Goal: Information Seeking & Learning: Learn about a topic

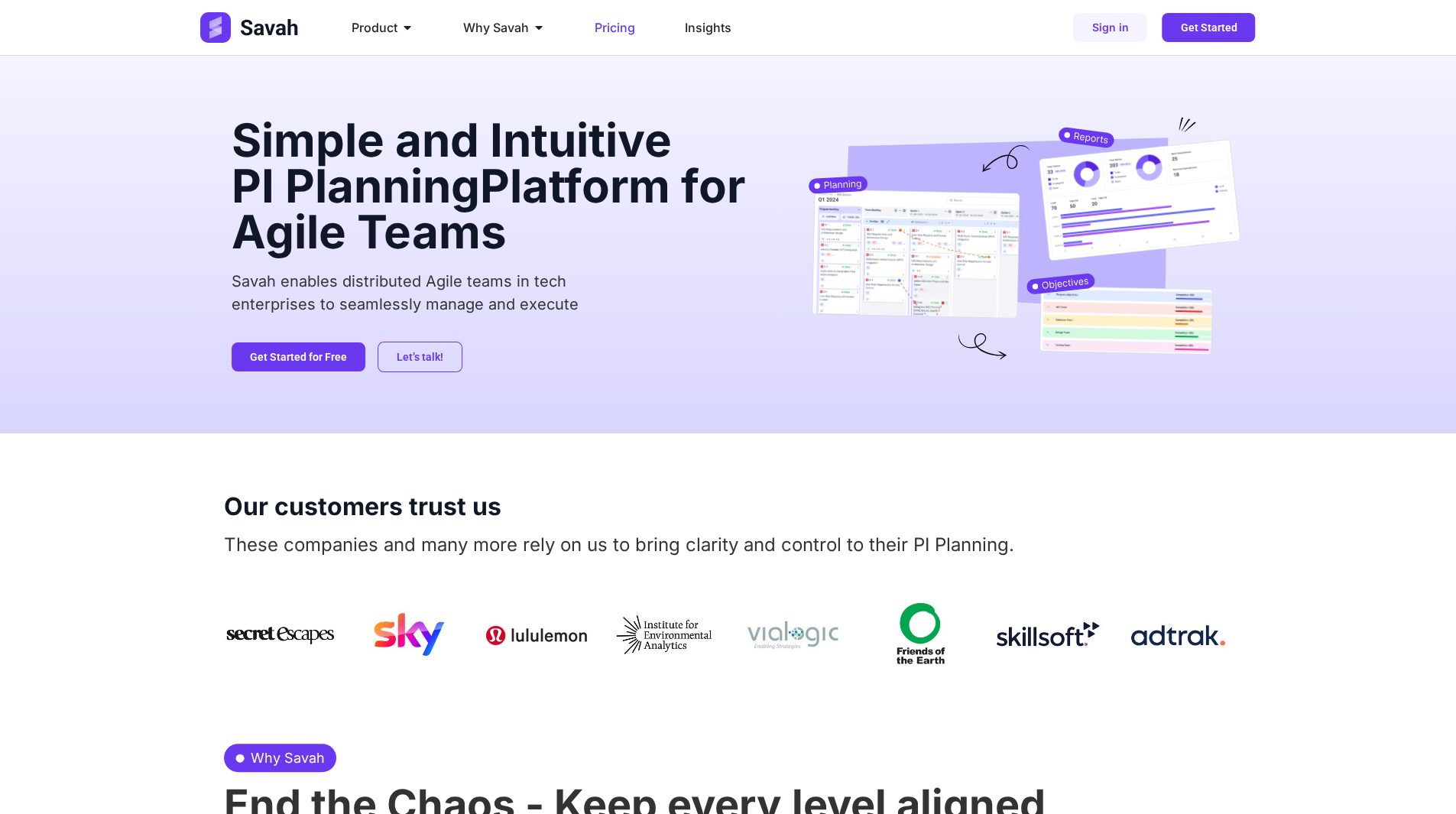
click at [617, 22] on span "Pricing" at bounding box center [614, 26] width 41 height 18
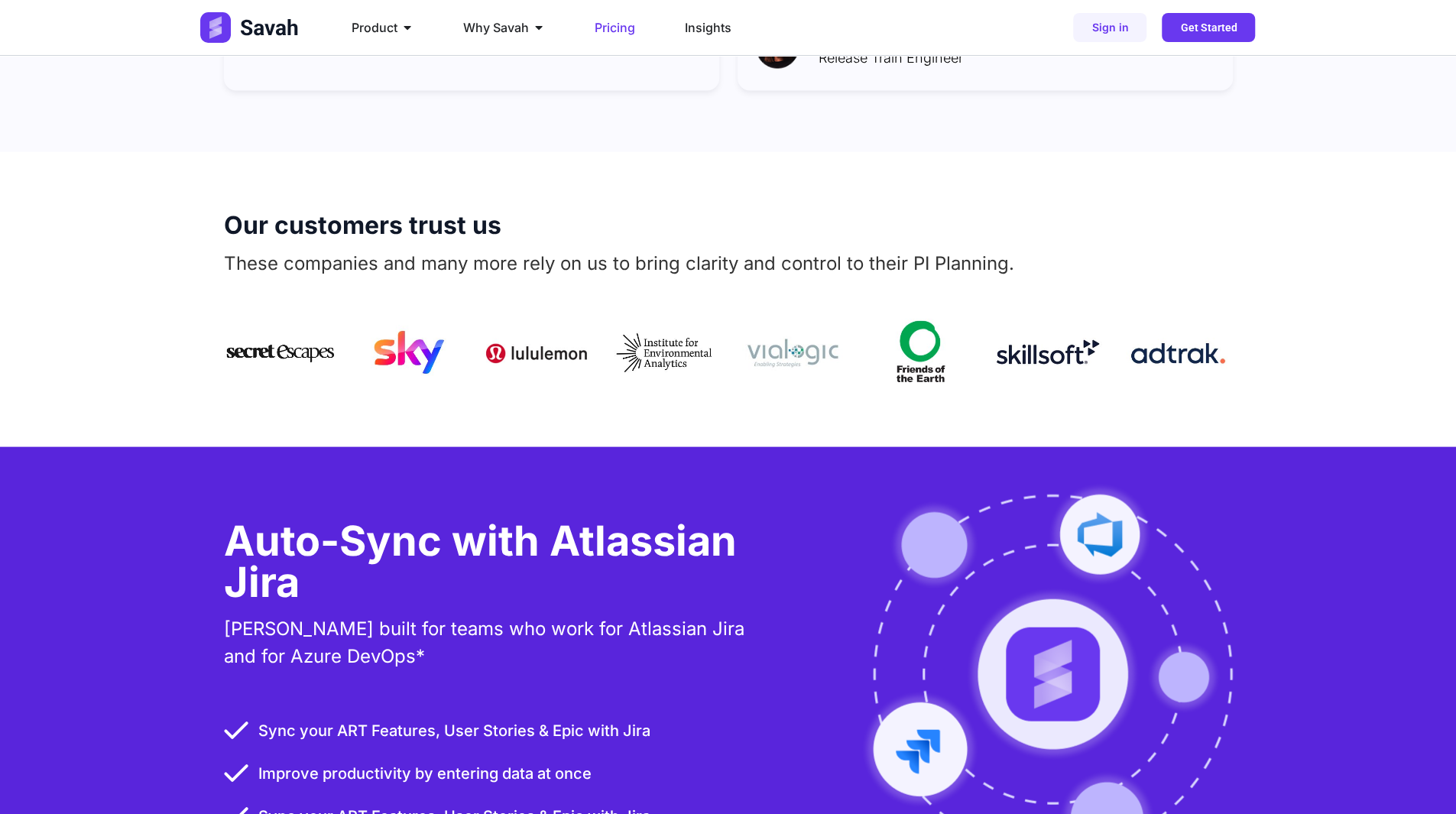
scroll to position [2216, 0]
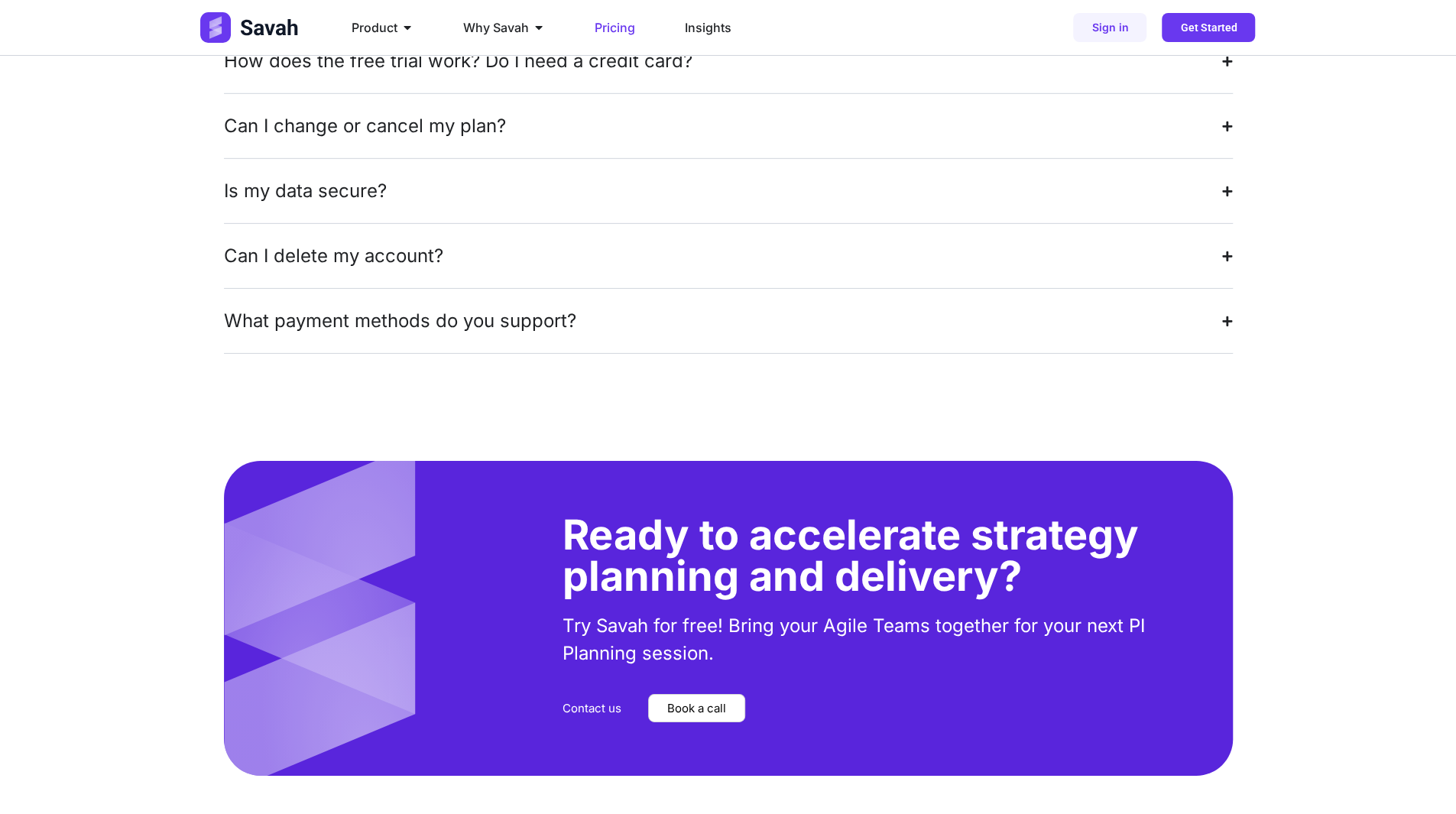
click at [451, 307] on div "What payment methods do you support?" at bounding box center [401, 320] width 352 height 27
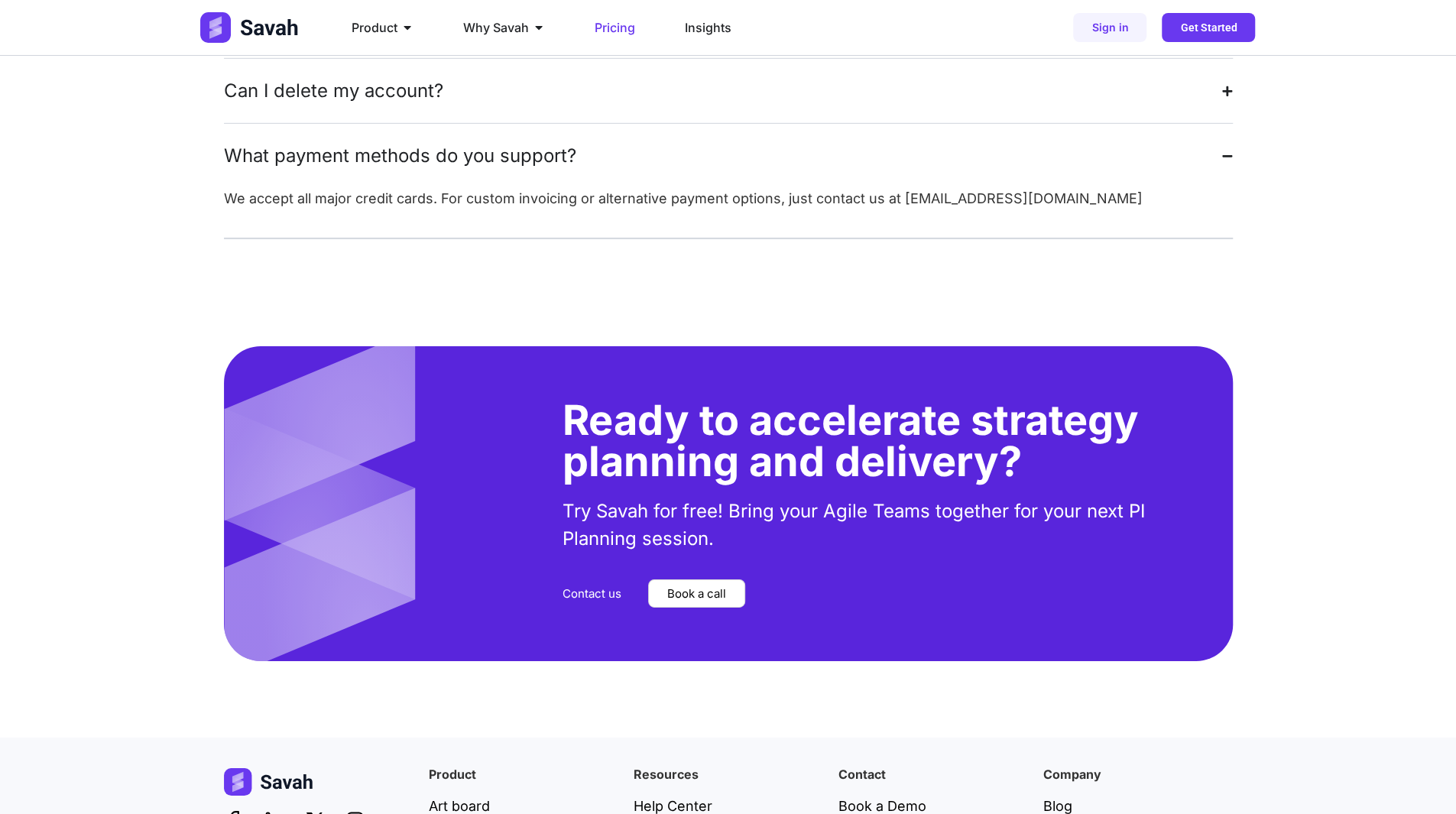
scroll to position [3667, 0]
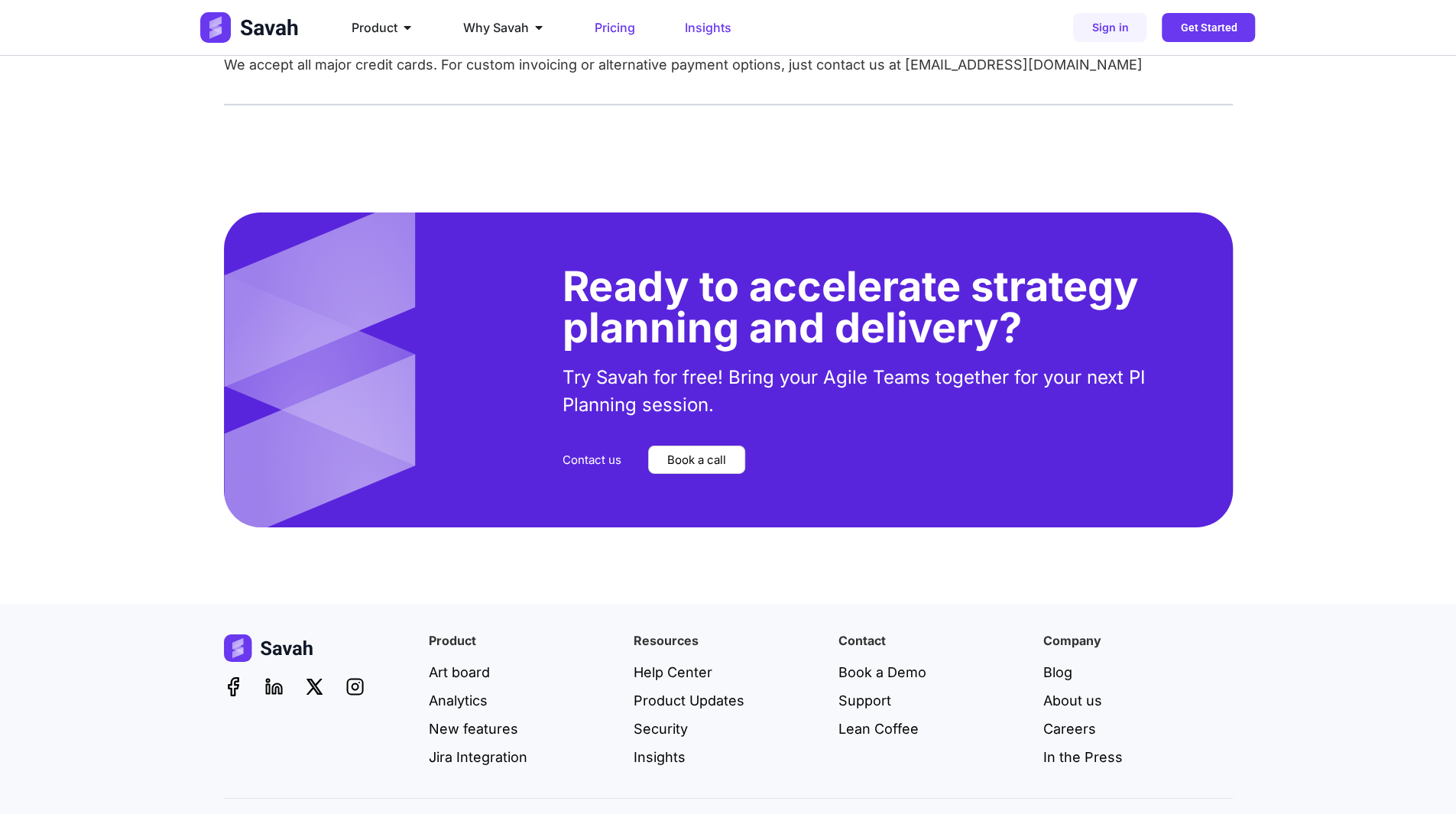
click at [705, 32] on span "Insights" at bounding box center [708, 26] width 46 height 18
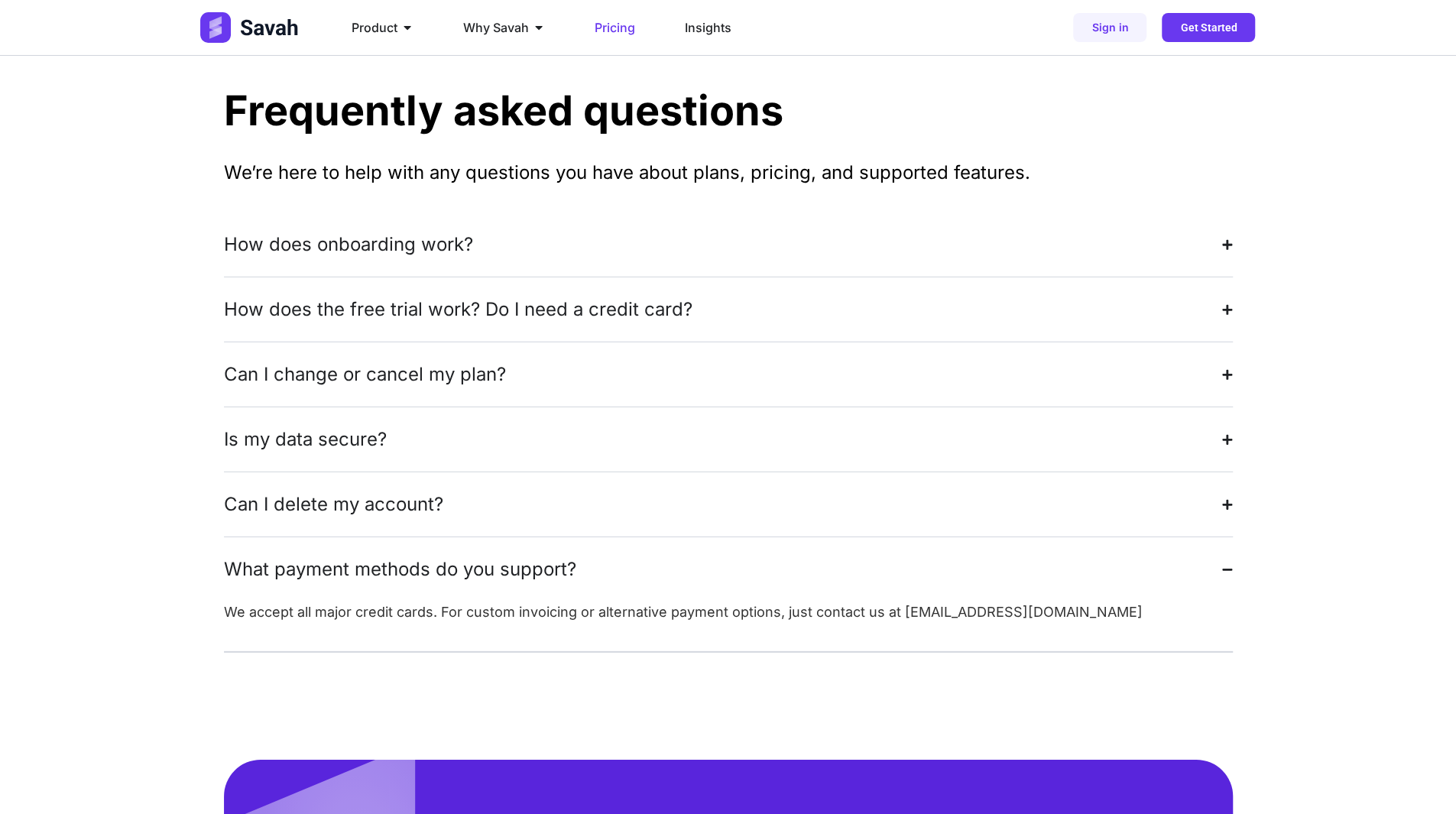
scroll to position [3667, 0]
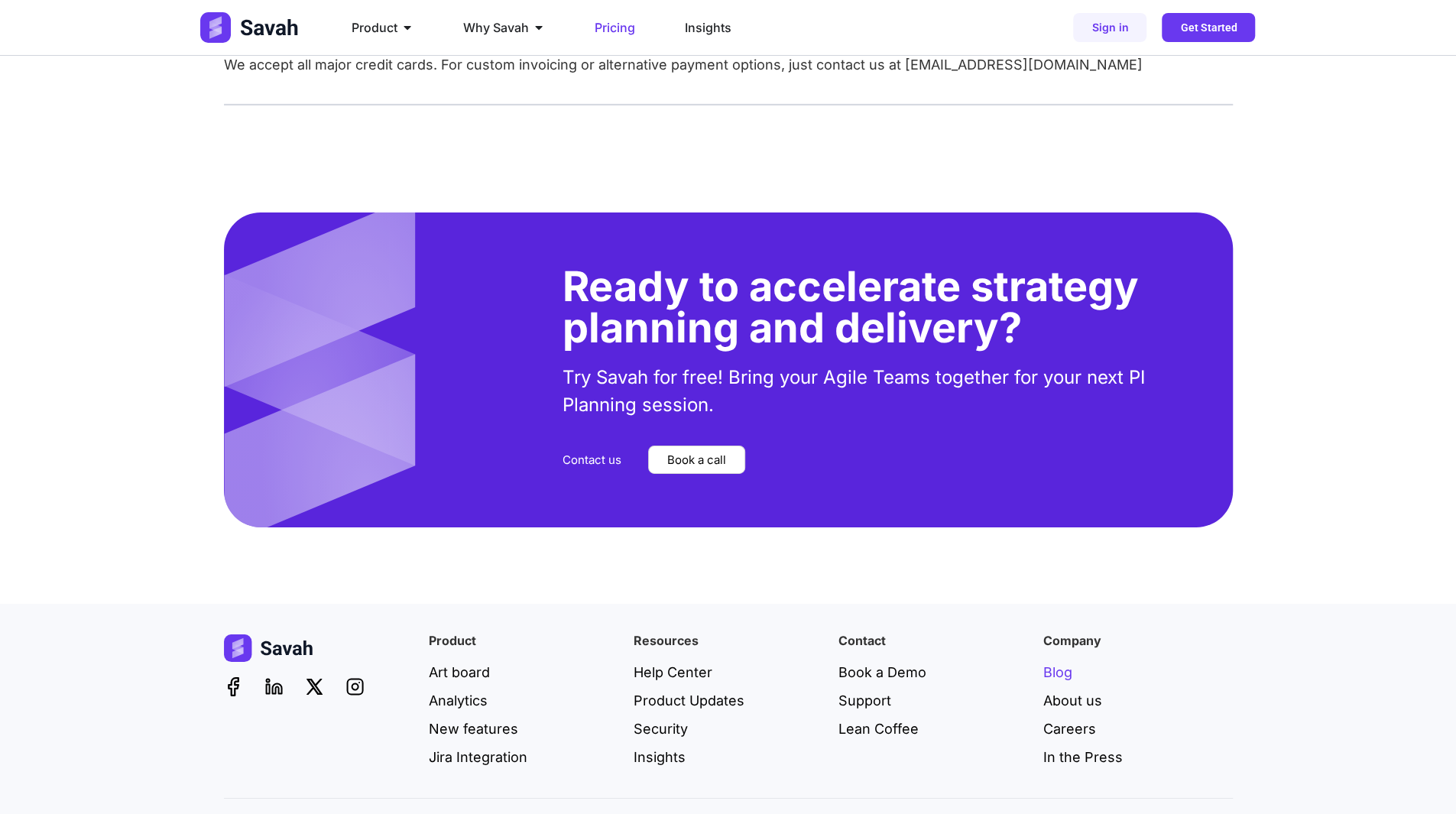
click at [1058, 661] on span "Blog" at bounding box center [1057, 672] width 29 height 21
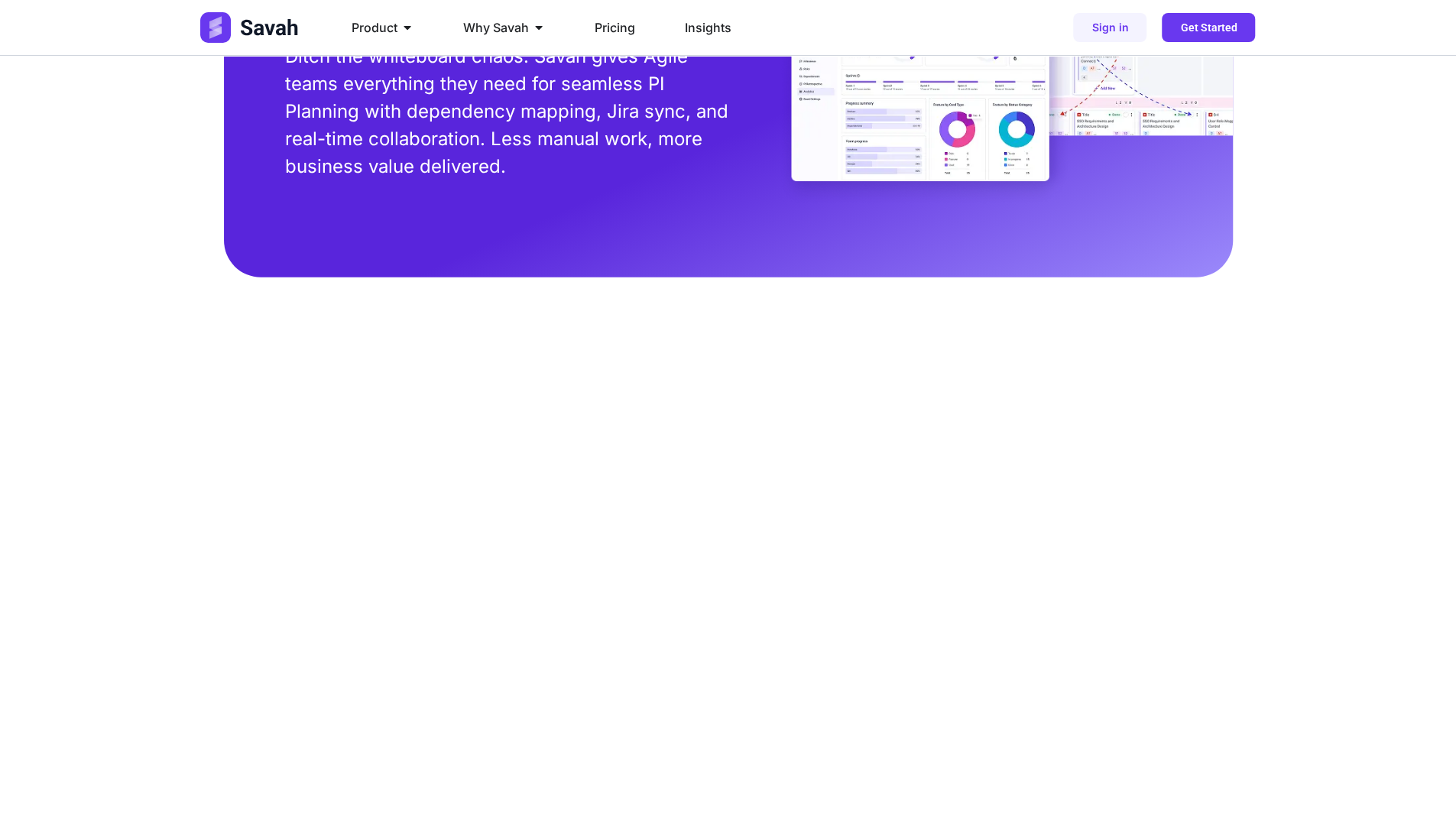
scroll to position [3762, 0]
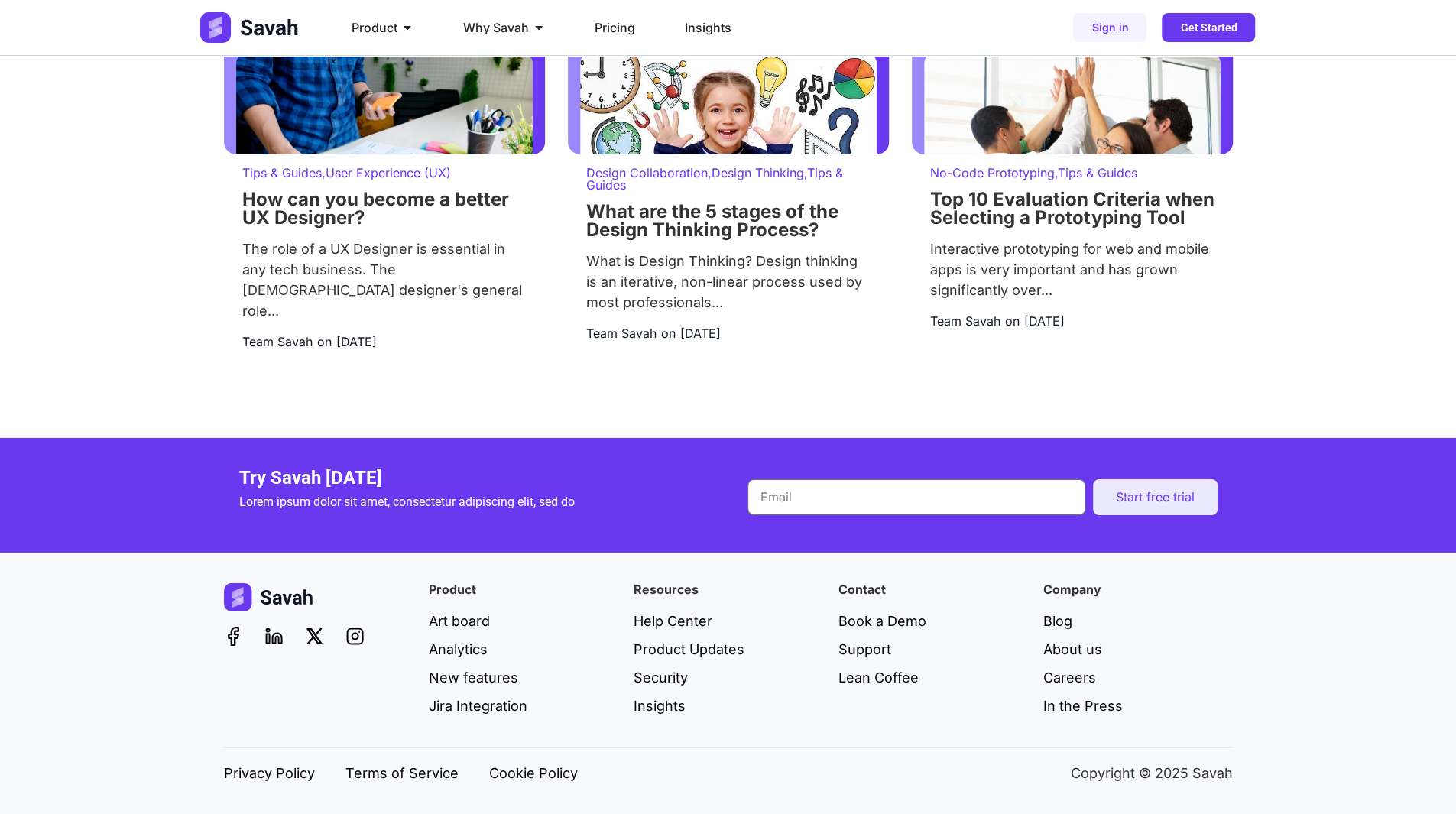
click at [501, 505] on p "Lorem ipsum dolor sit amet, consectetur adipiscing elit, sed do" at bounding box center [474, 501] width 470 height 18
click at [164, 611] on div "Product Art board Analytics New features Jira Integration Resources Help Center…" at bounding box center [728, 682] width 1456 height 261
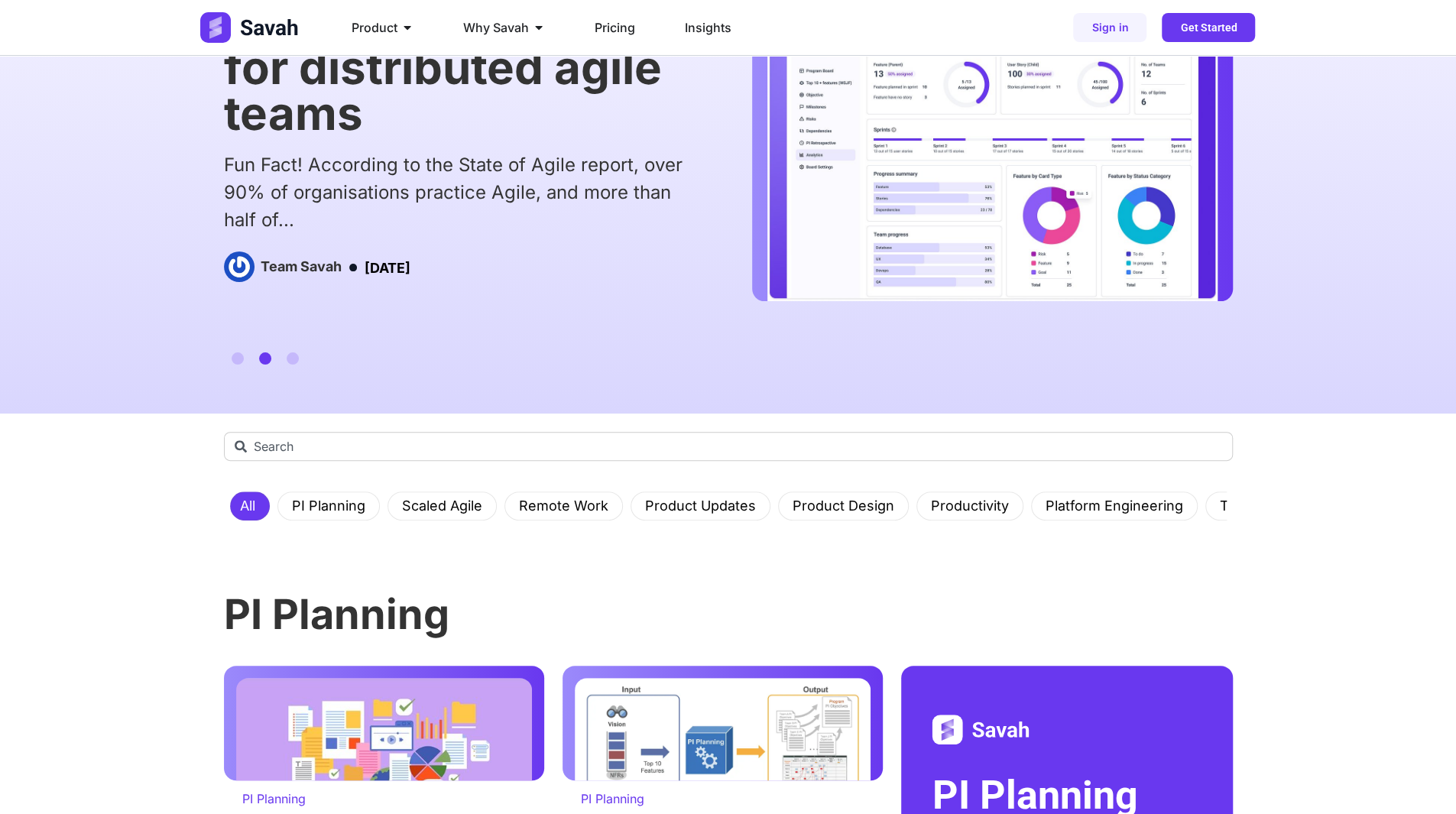
scroll to position [0, 0]
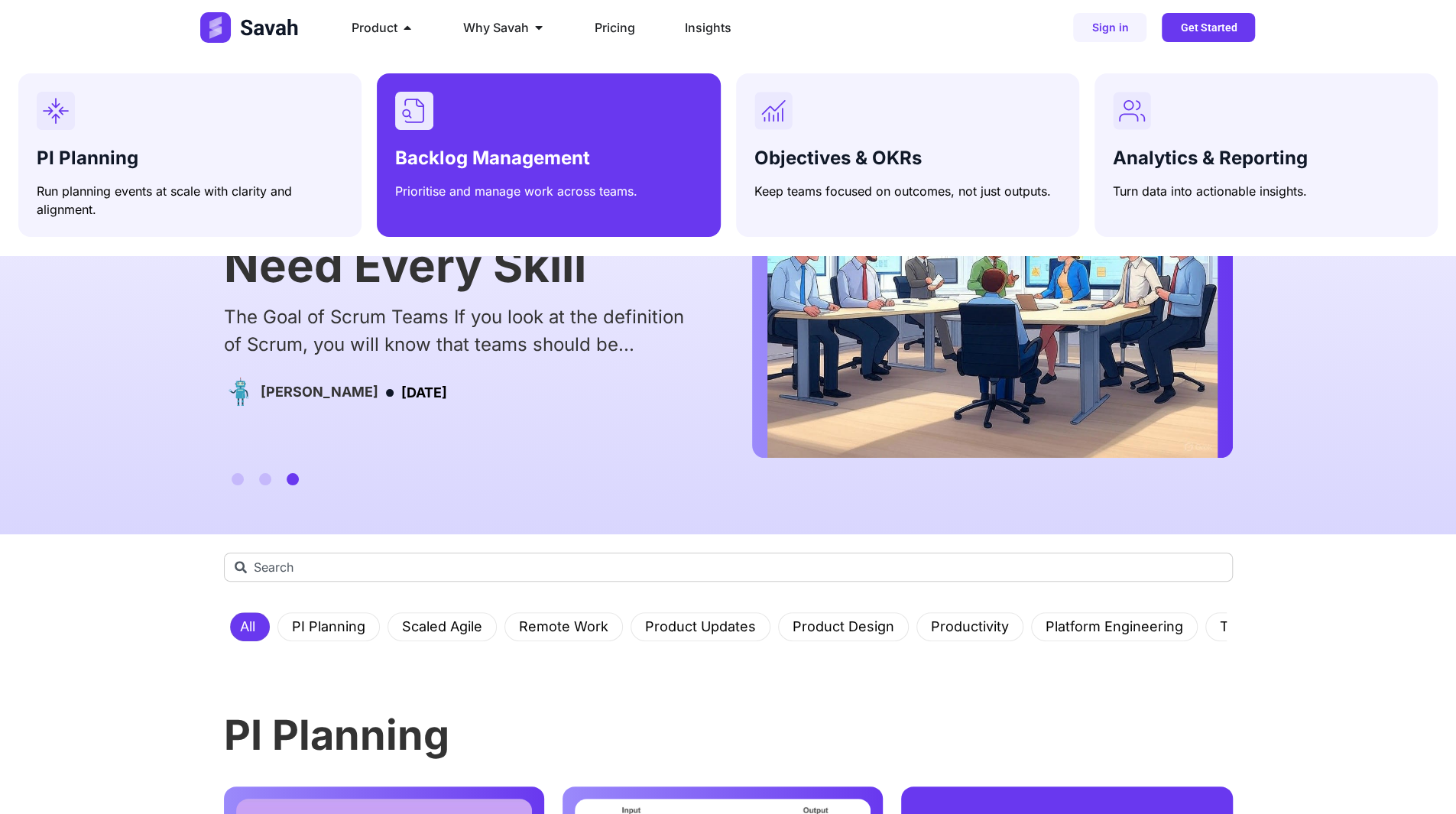
click at [485, 129] on div "Menu" at bounding box center [548, 110] width 306 height 39
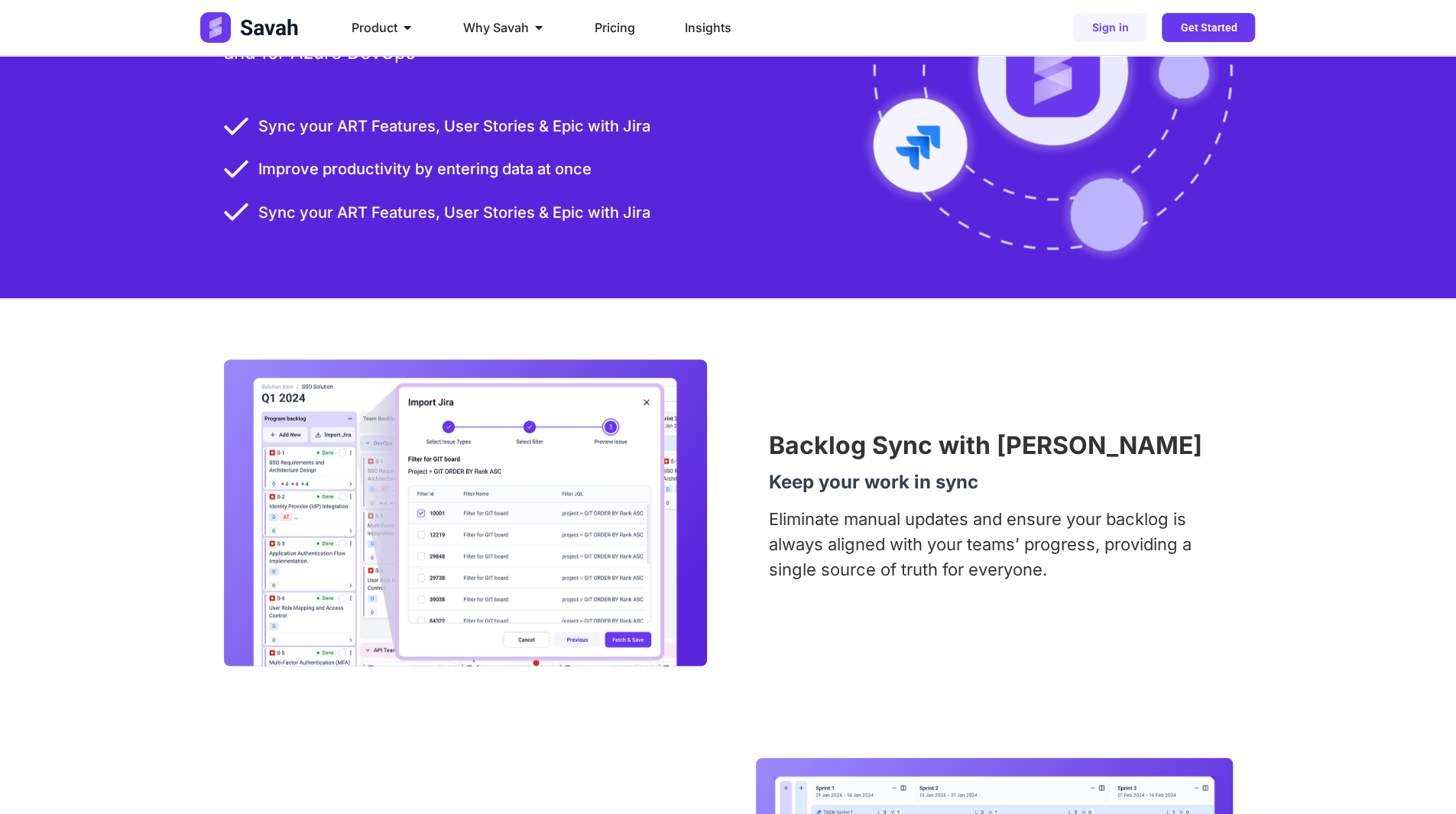
scroll to position [1987, 0]
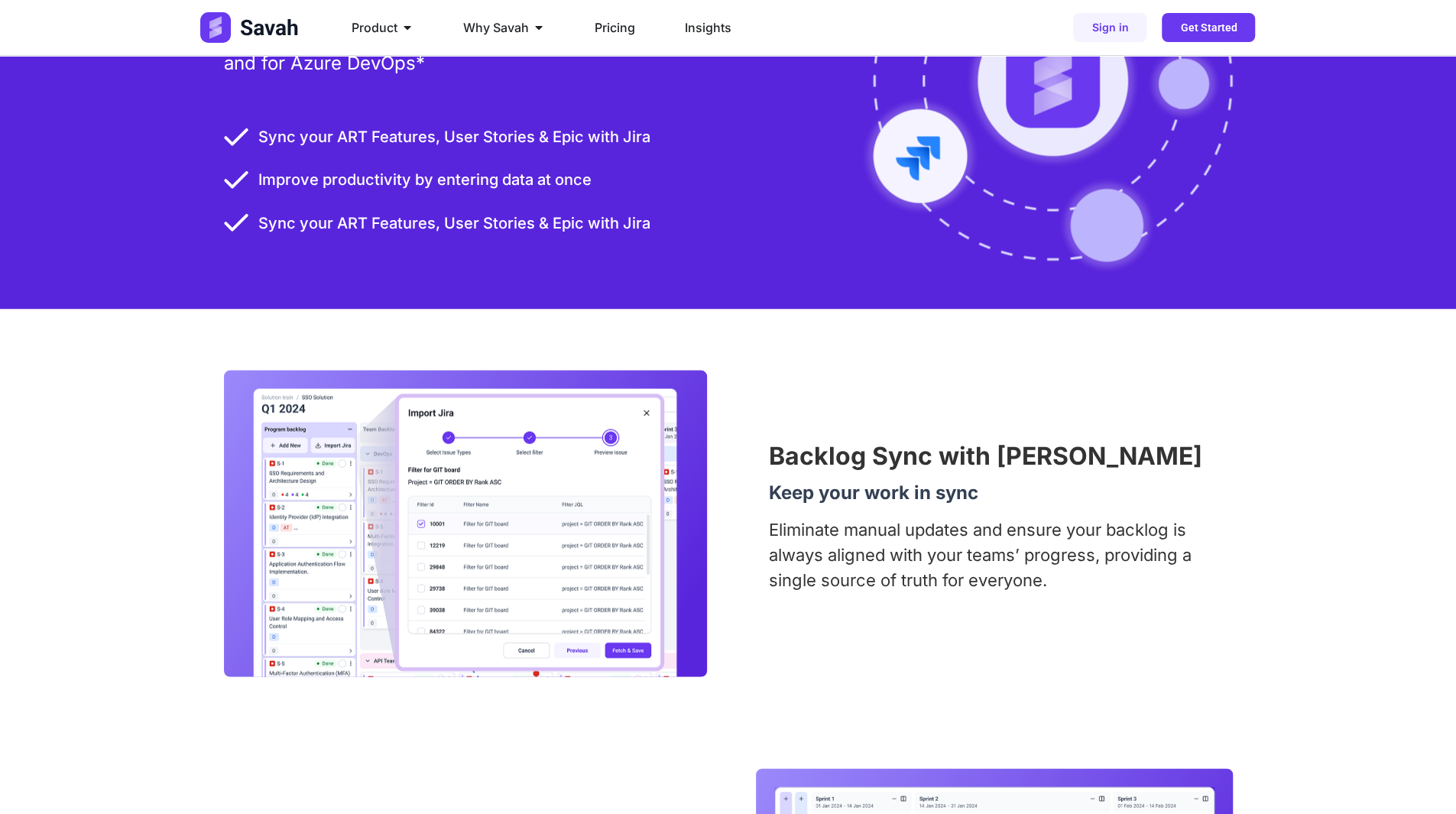
click at [827, 459] on h2 "Backlog Sync with Jira" at bounding box center [1000, 455] width 464 height 24
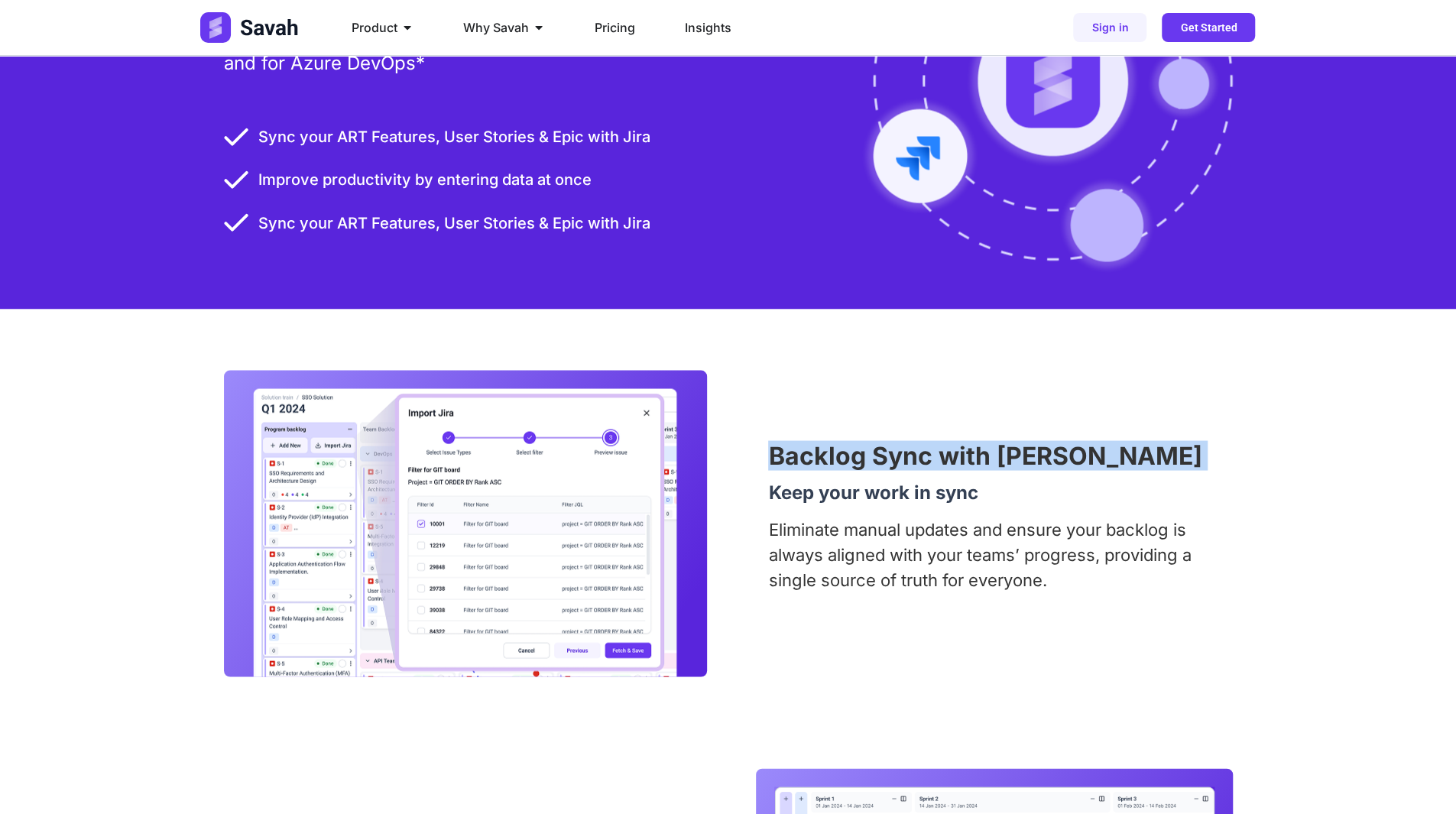
click at [827, 459] on h2 "Backlog Sync with Jira" at bounding box center [1000, 455] width 464 height 24
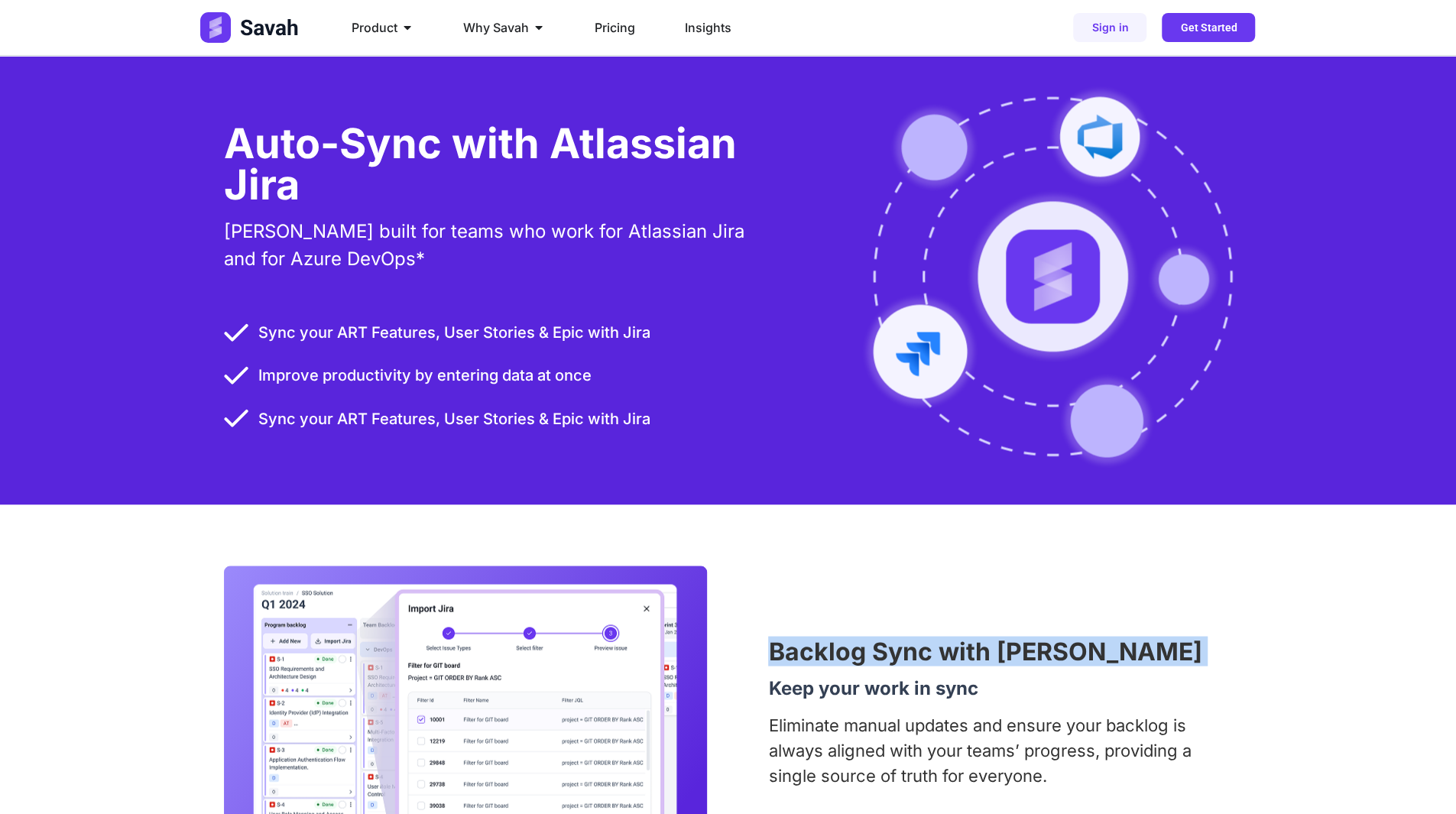
scroll to position [1758, 0]
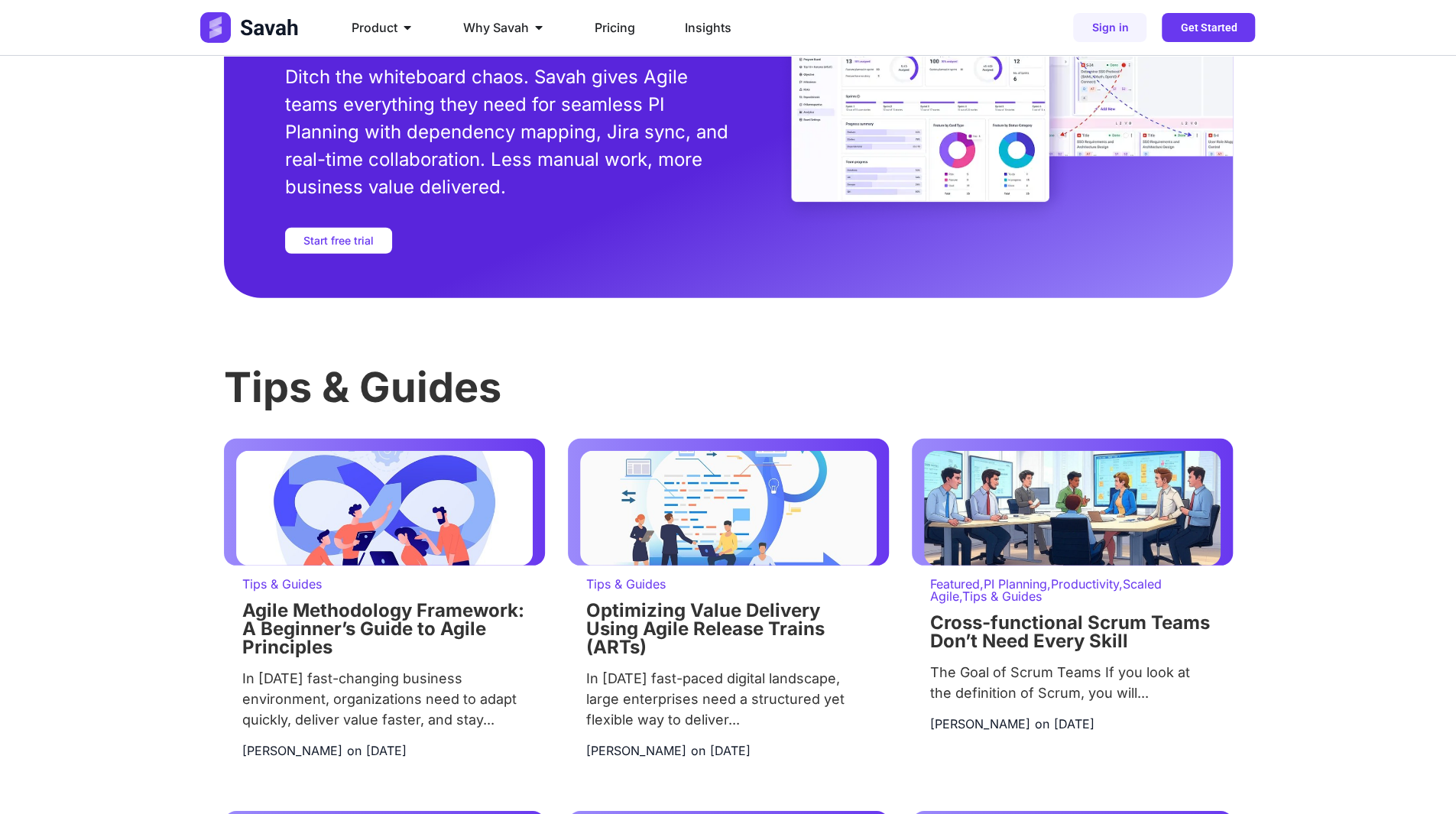
scroll to position [3056, 0]
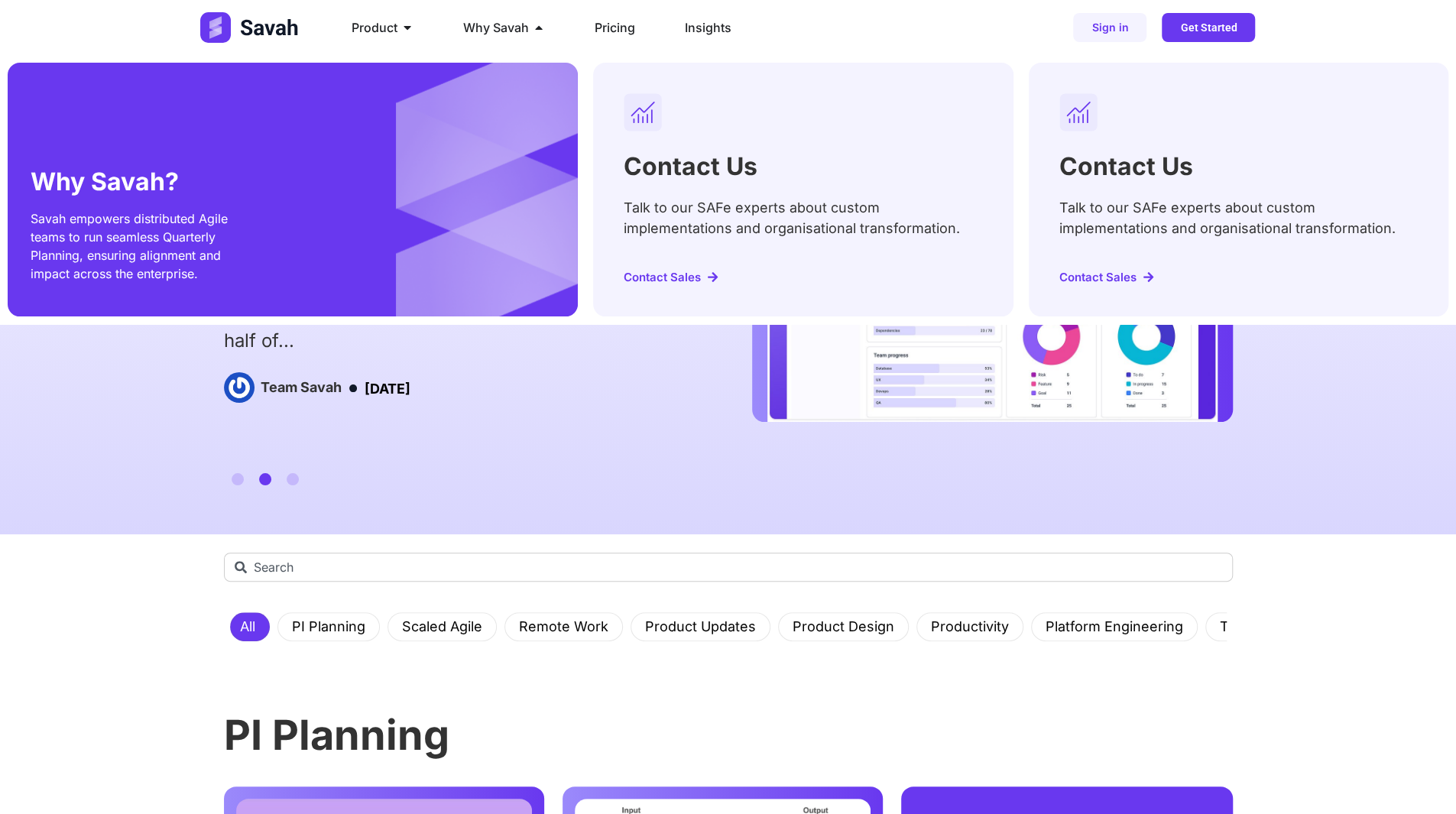
click at [671, 280] on span "Contact Sales" at bounding box center [663, 277] width 77 height 11
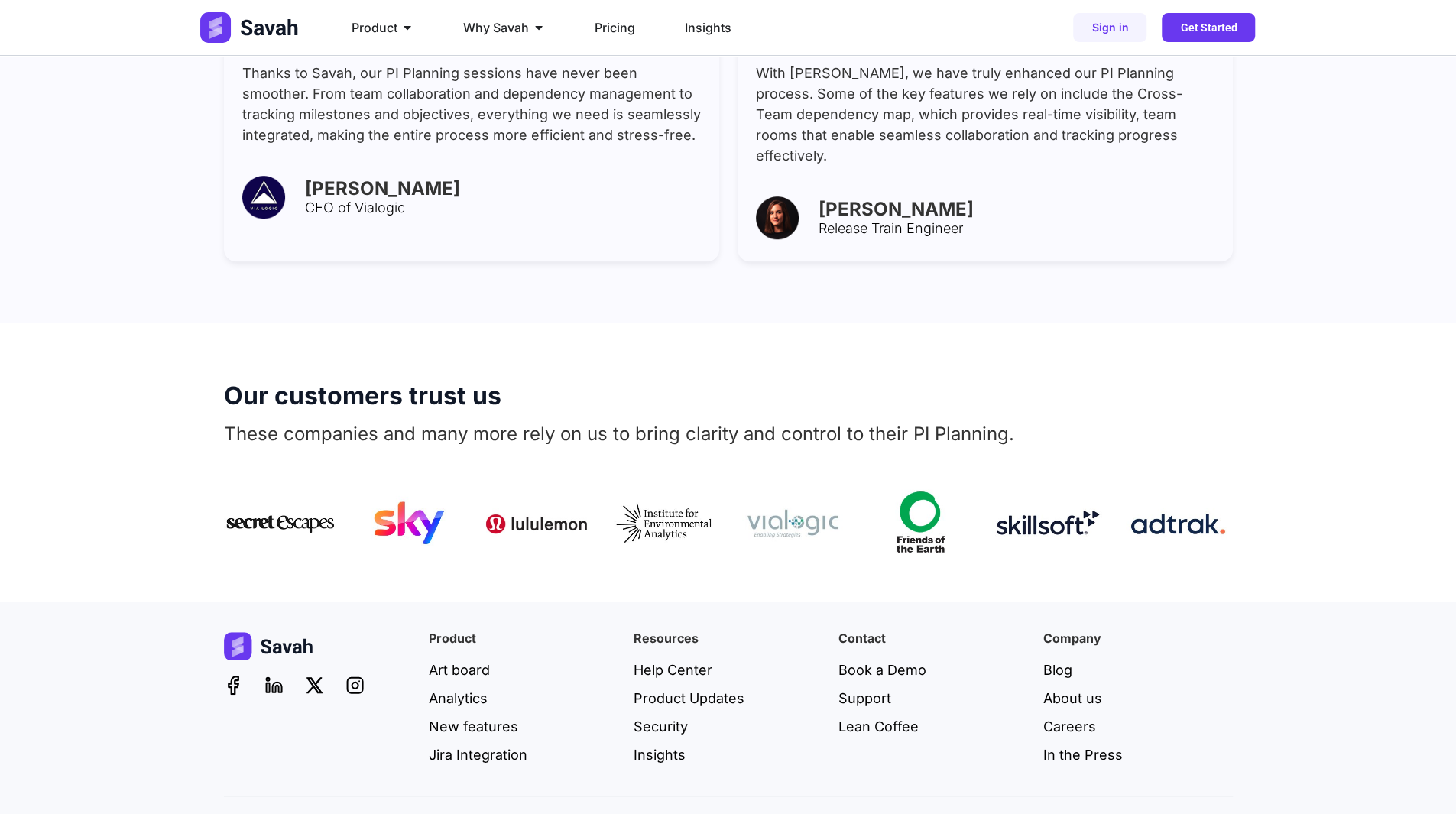
scroll to position [748, 0]
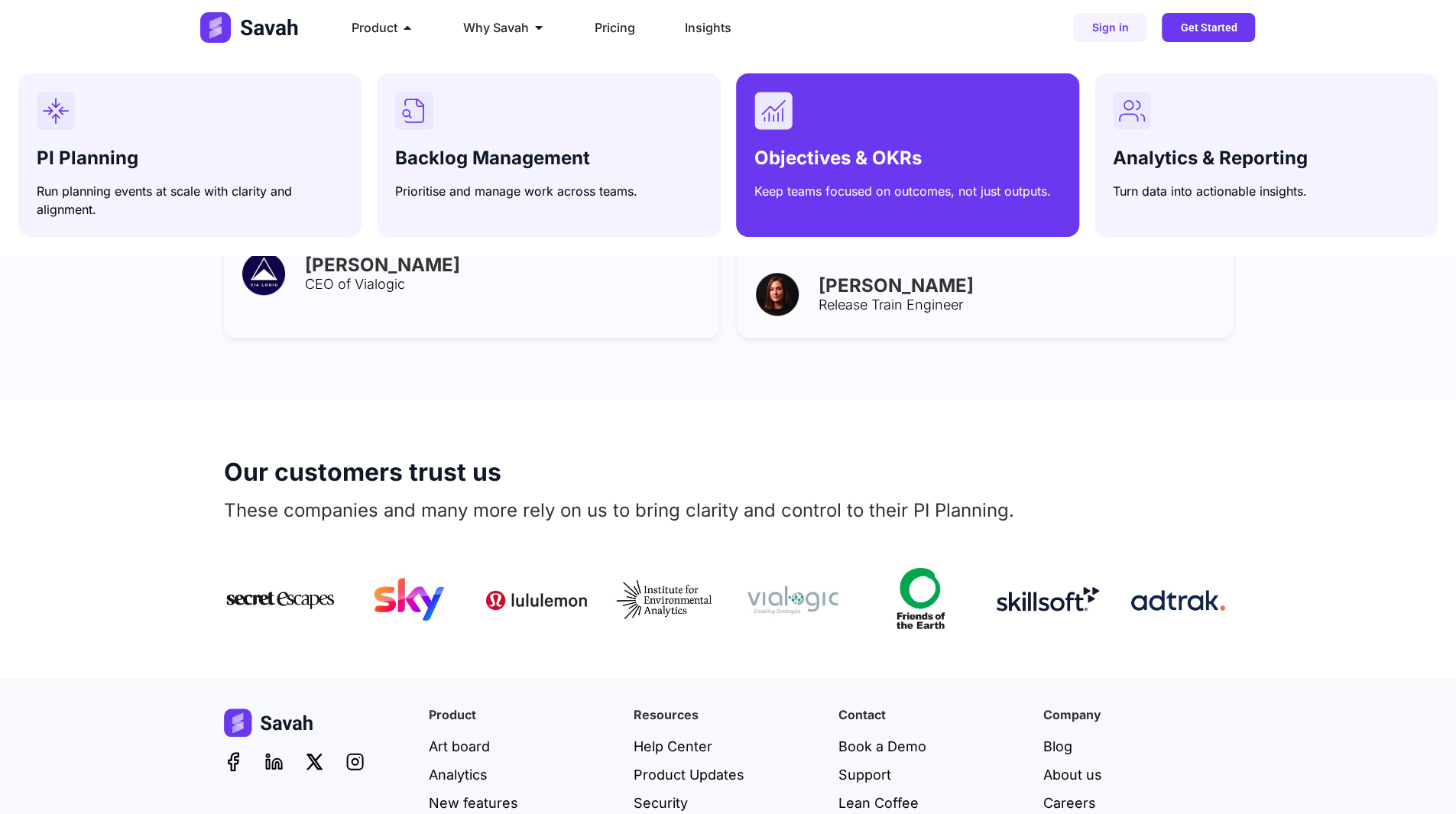
click at [840, 148] on span "Objectives & OKRs" at bounding box center [839, 158] width 168 height 23
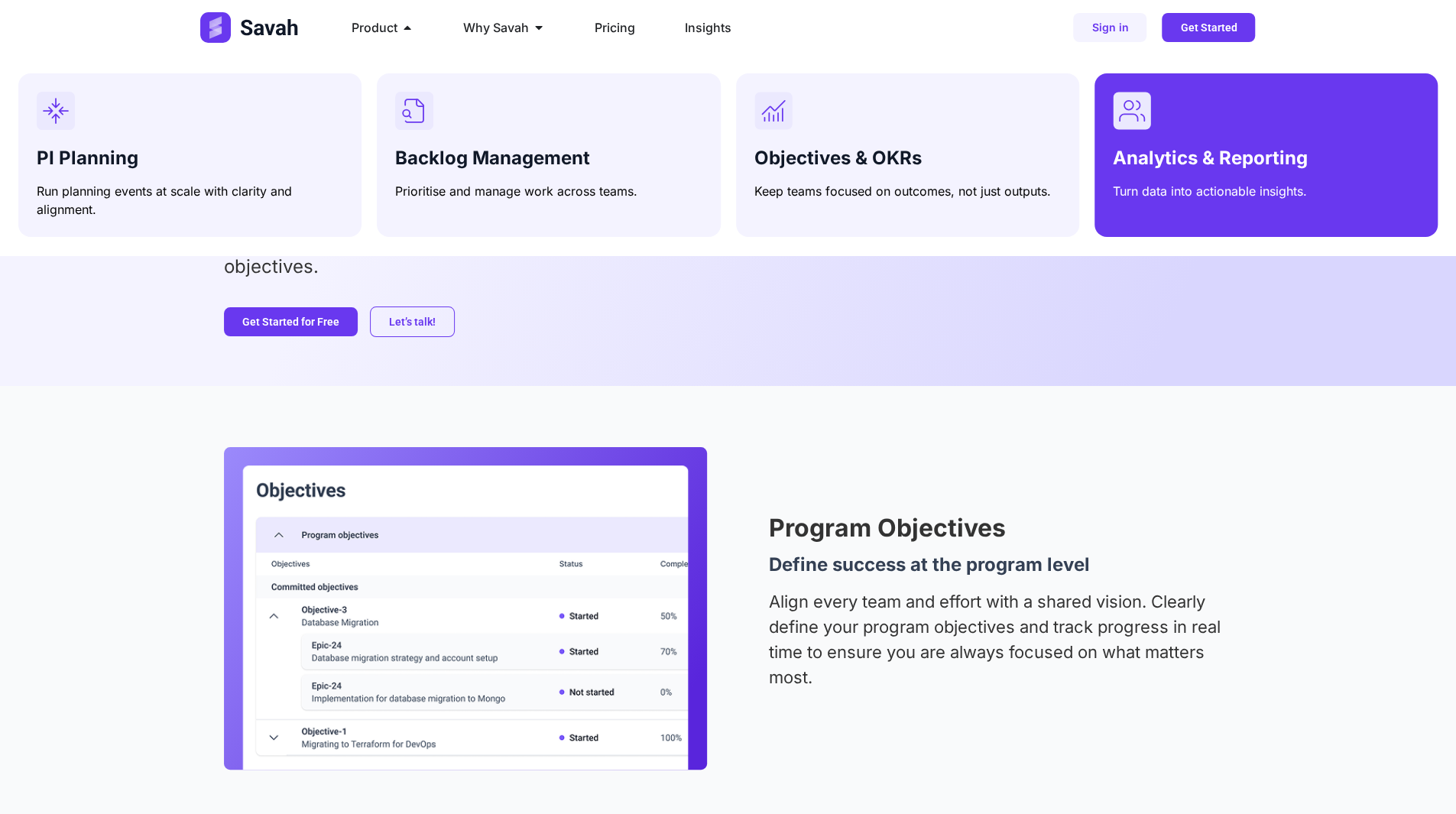
click at [1258, 136] on div "Analytics & Reporting Turn data into actionable insights." at bounding box center [1266, 145] width 306 height 108
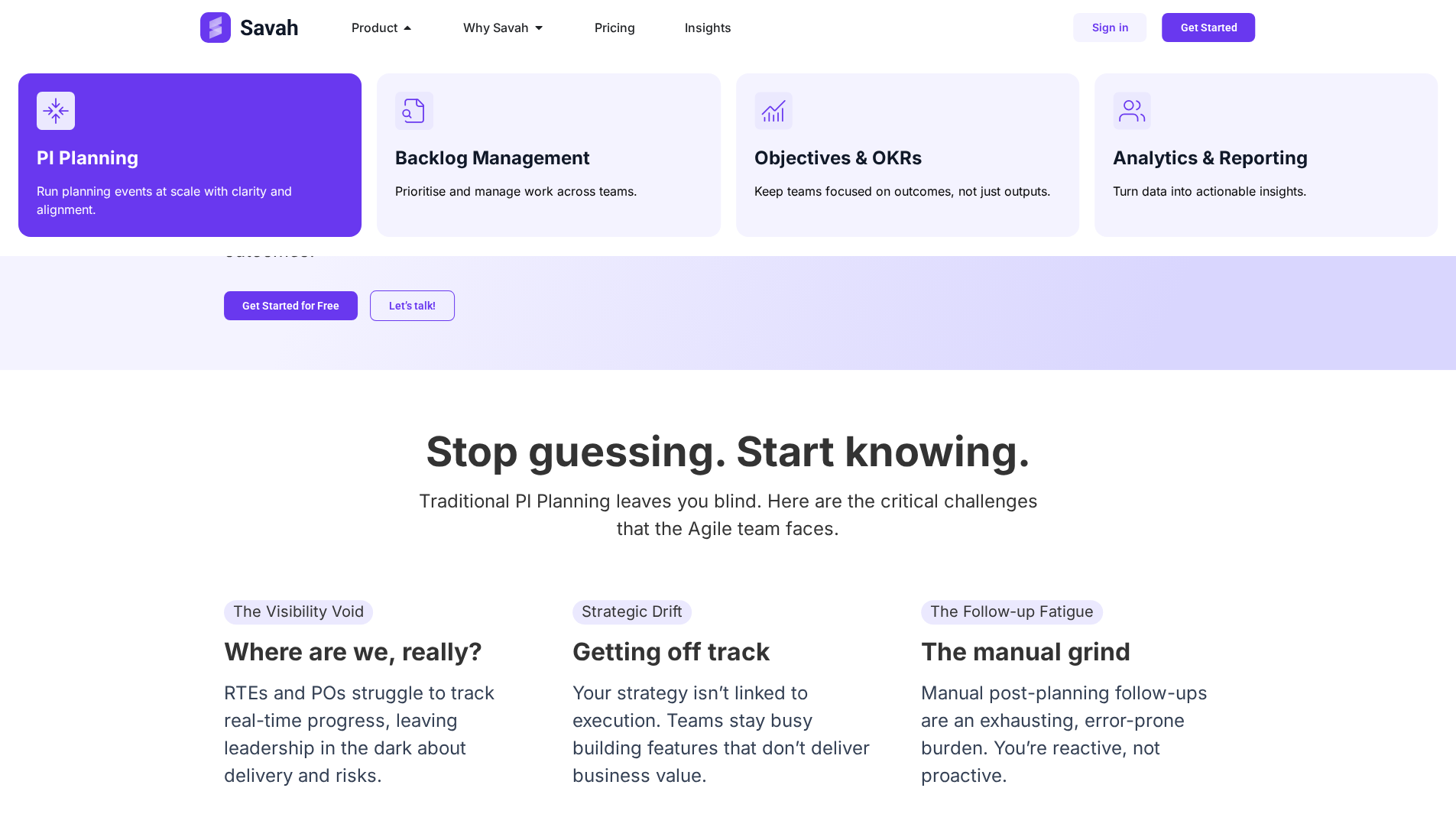
click at [265, 132] on div "PI Planning Run planning events at scale with clarity and alignment." at bounding box center [189, 155] width 306 height 127
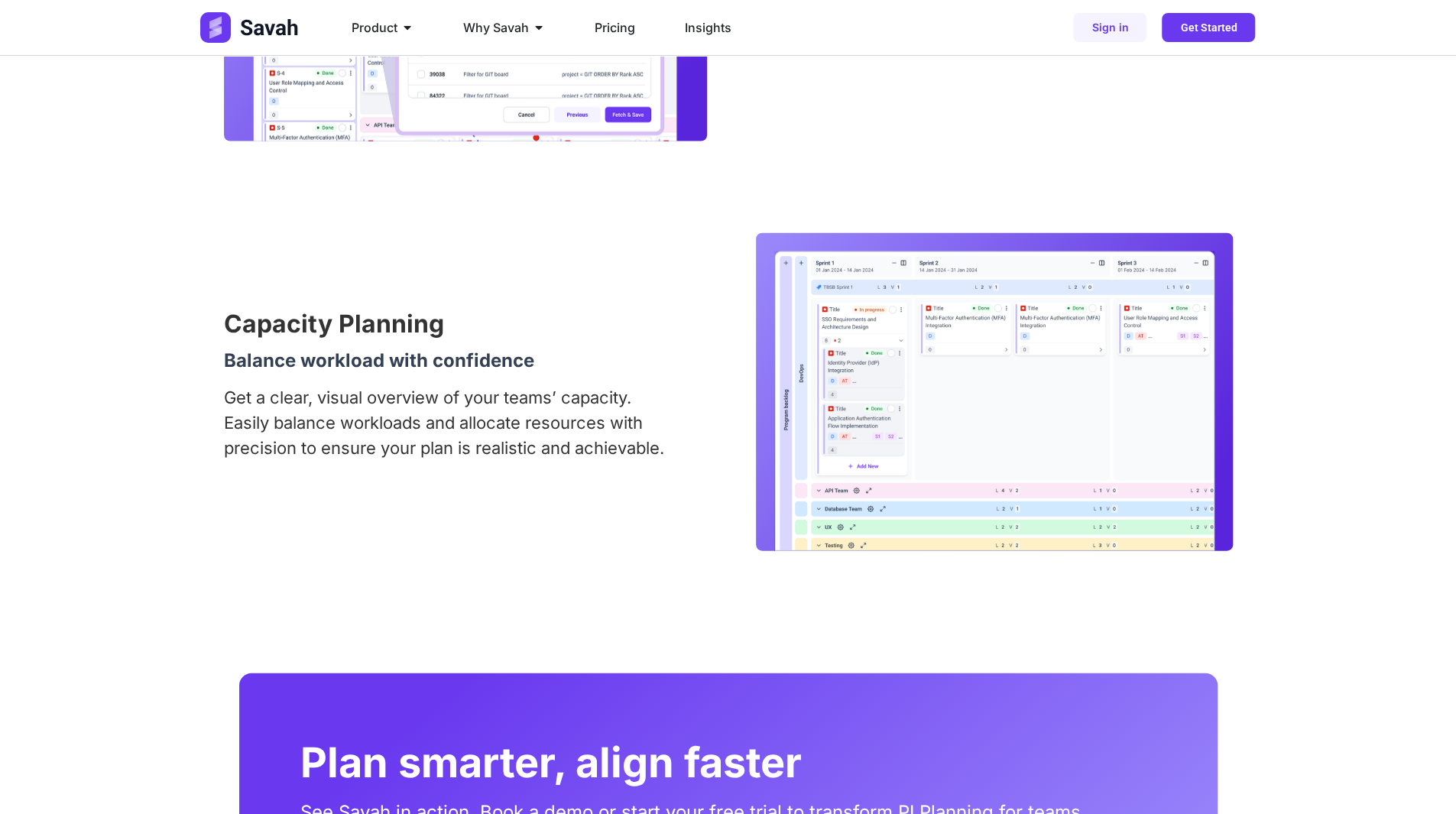
click at [1390, 107] on div "Backlog Sync with Jira Keep your work in sync Eliminate manual updates and ensu…" at bounding box center [728, 193] width 1456 height 838
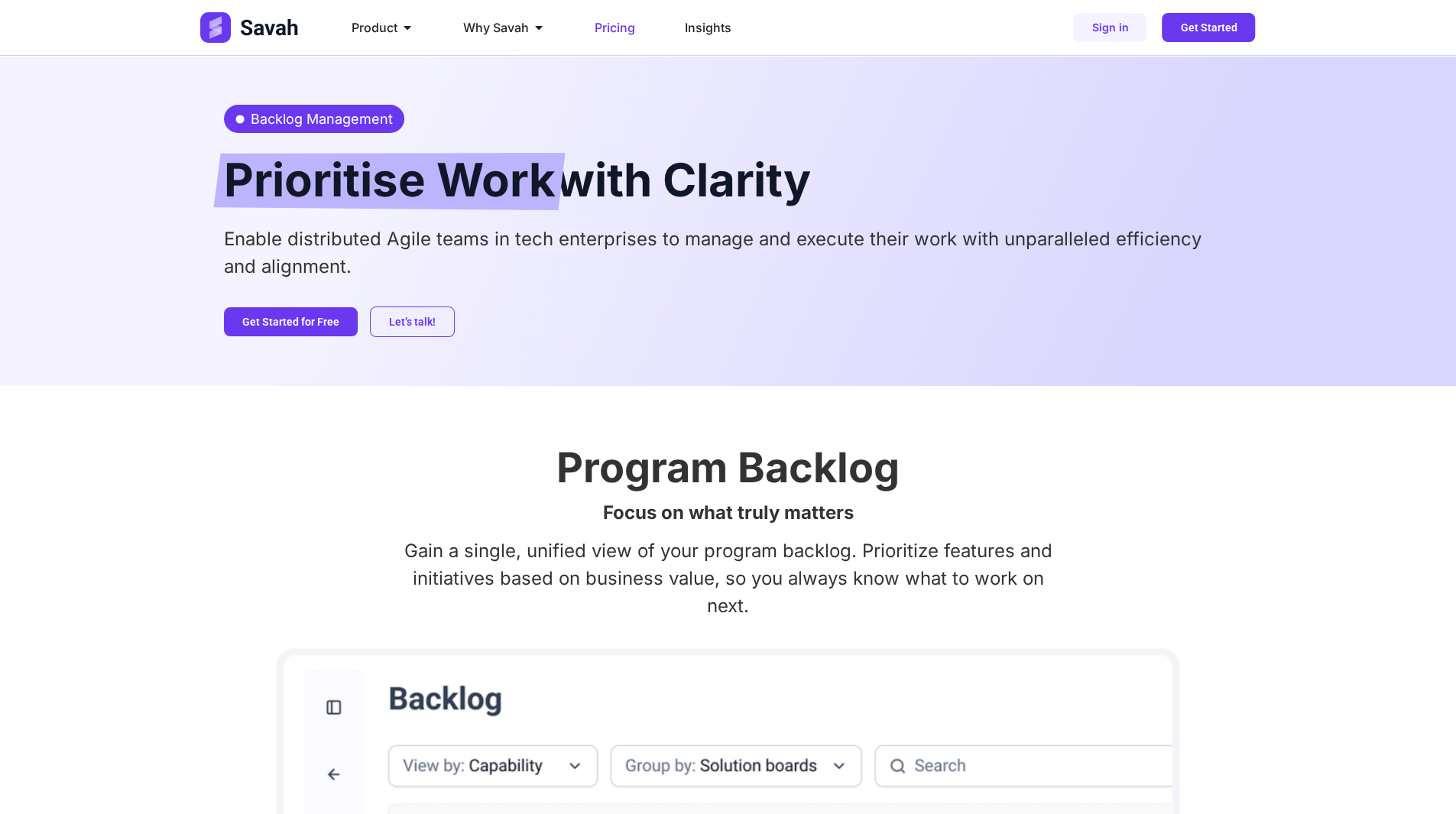
click at [621, 25] on span "Pricing" at bounding box center [614, 26] width 41 height 18
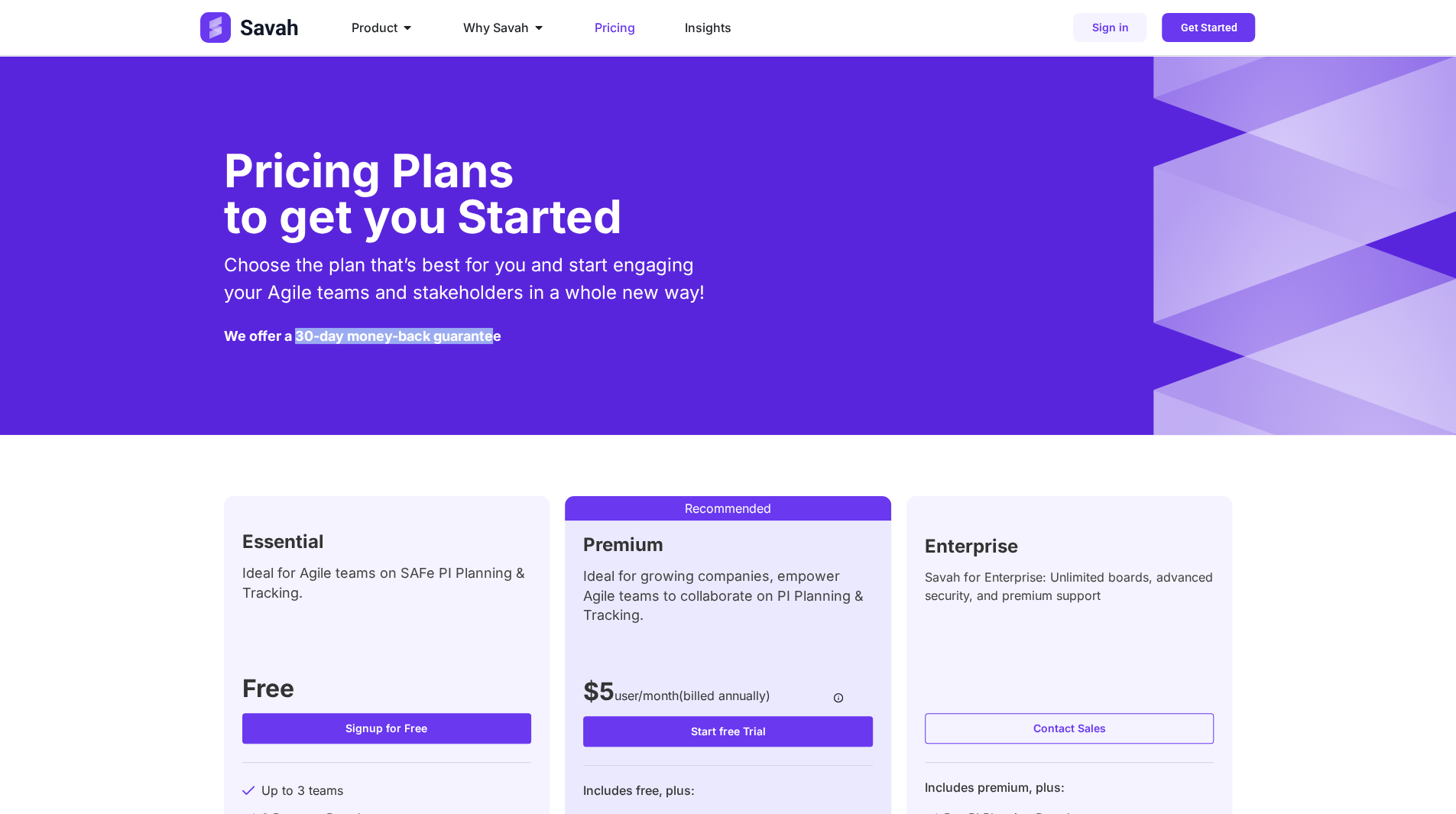
drag, startPoint x: 293, startPoint y: 350, endPoint x: 516, endPoint y: 309, distance: 226.7
click at [499, 332] on div "Pricing Plans to get you Started Choose the plan that’s best for you and start …" at bounding box center [728, 245] width 1009 height 379
click at [290, 29] on img at bounding box center [251, 27] width 101 height 30
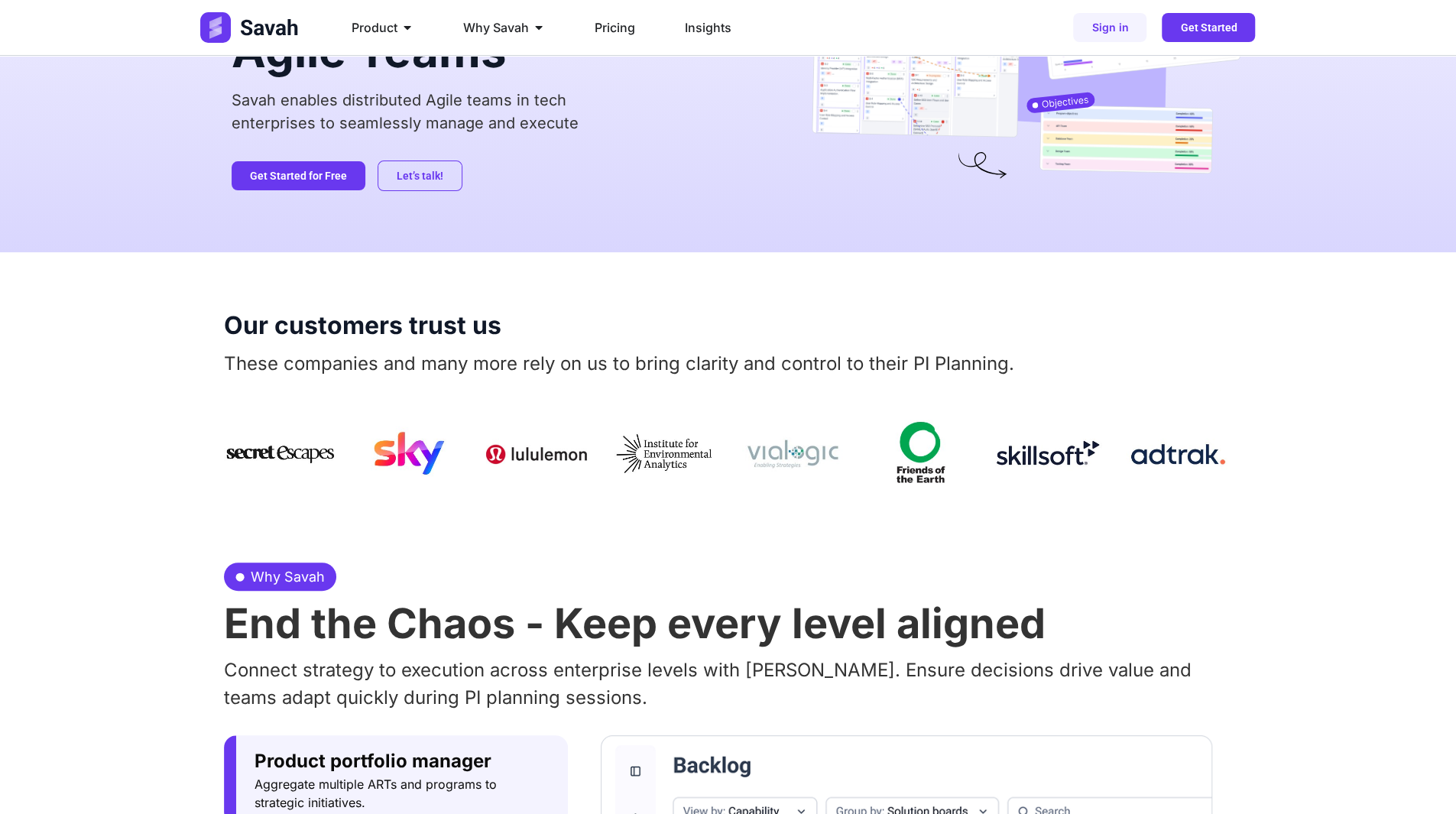
scroll to position [153, 0]
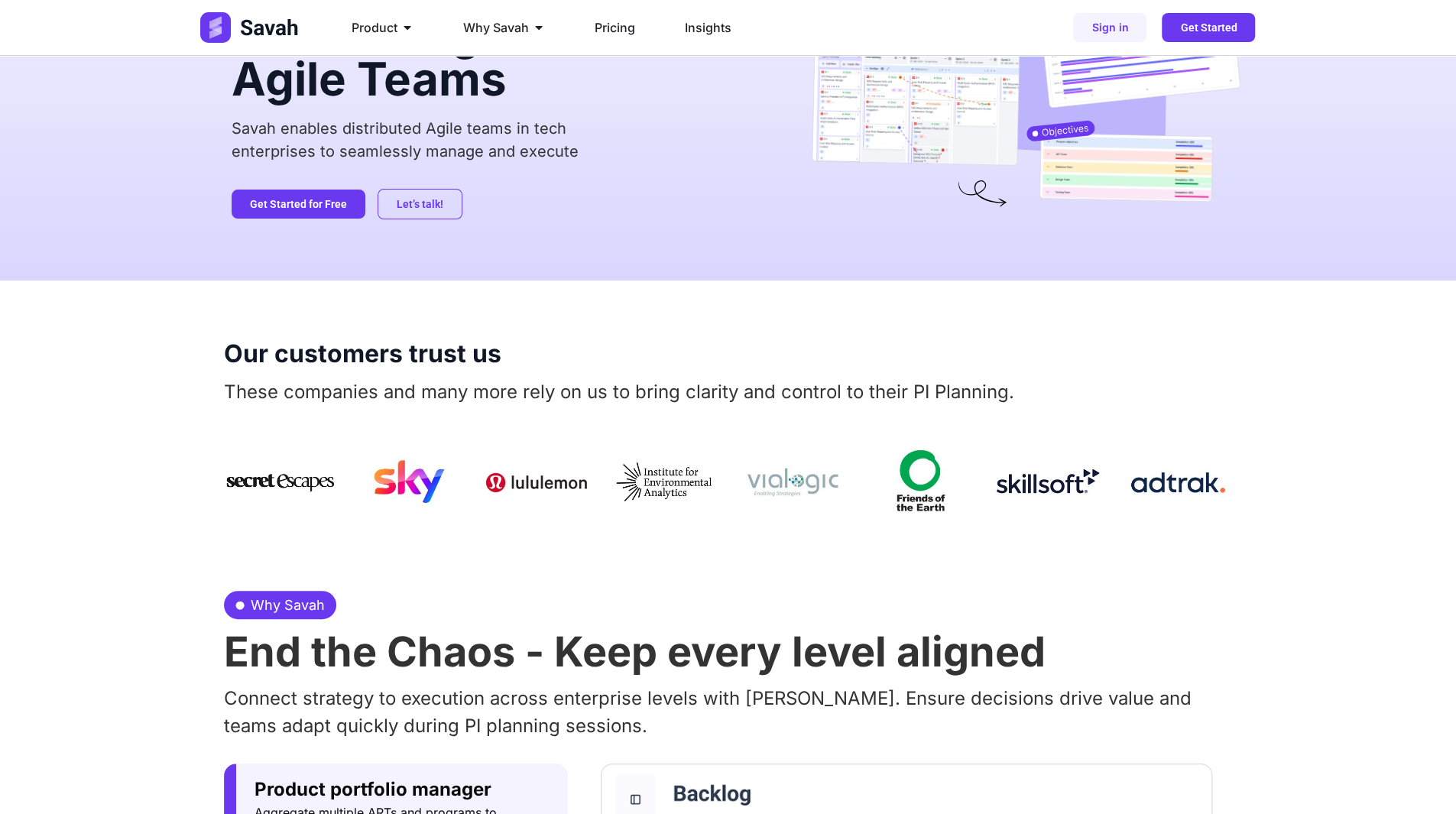
click at [363, 383] on p "These companies and many more rely on us to bring clarity and control to their …" at bounding box center [728, 391] width 1009 height 27
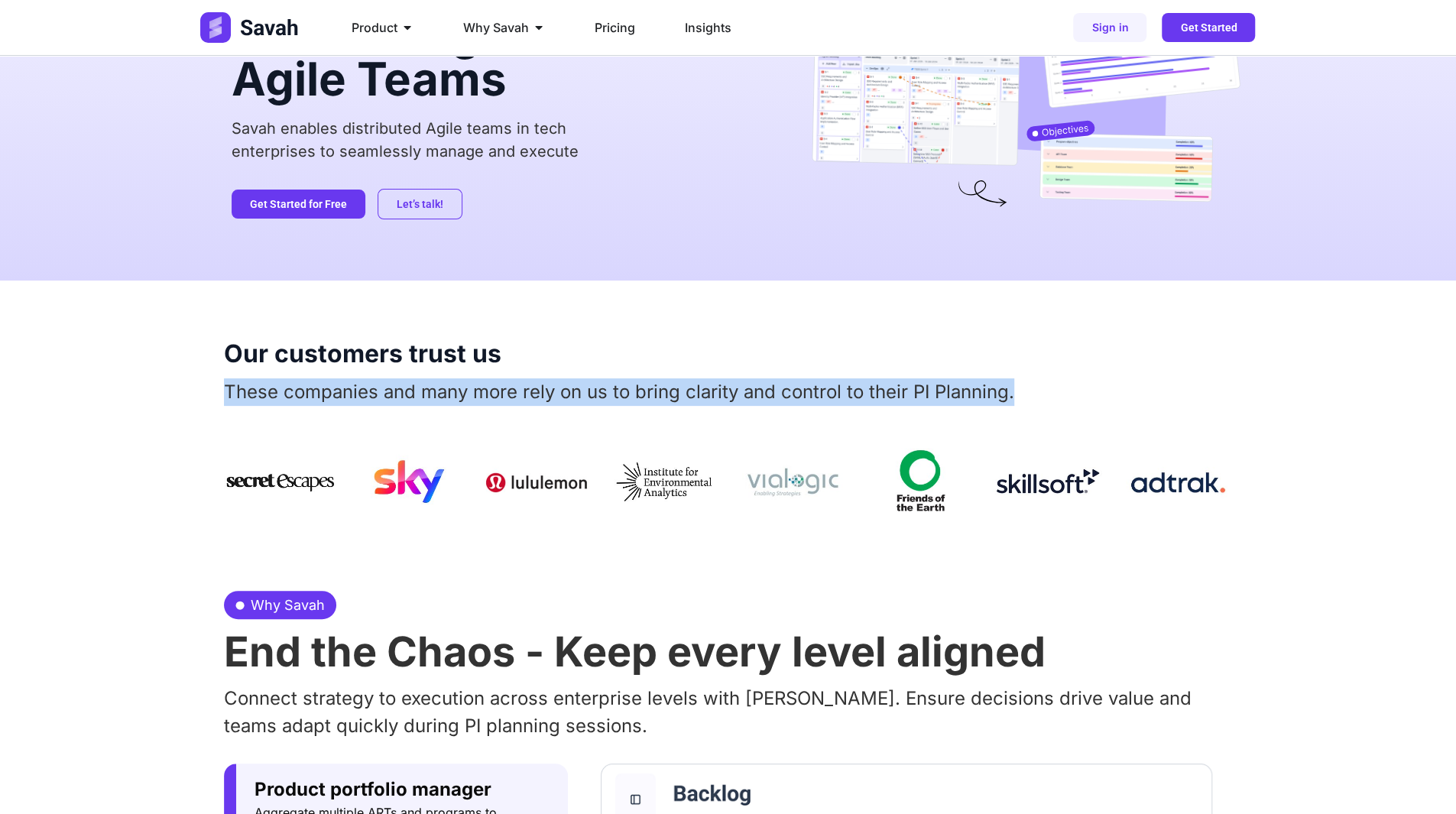
click at [363, 383] on p "These companies and many more rely on us to bring clarity and control to their …" at bounding box center [728, 391] width 1009 height 27
